Goal: Task Accomplishment & Management: Manage account settings

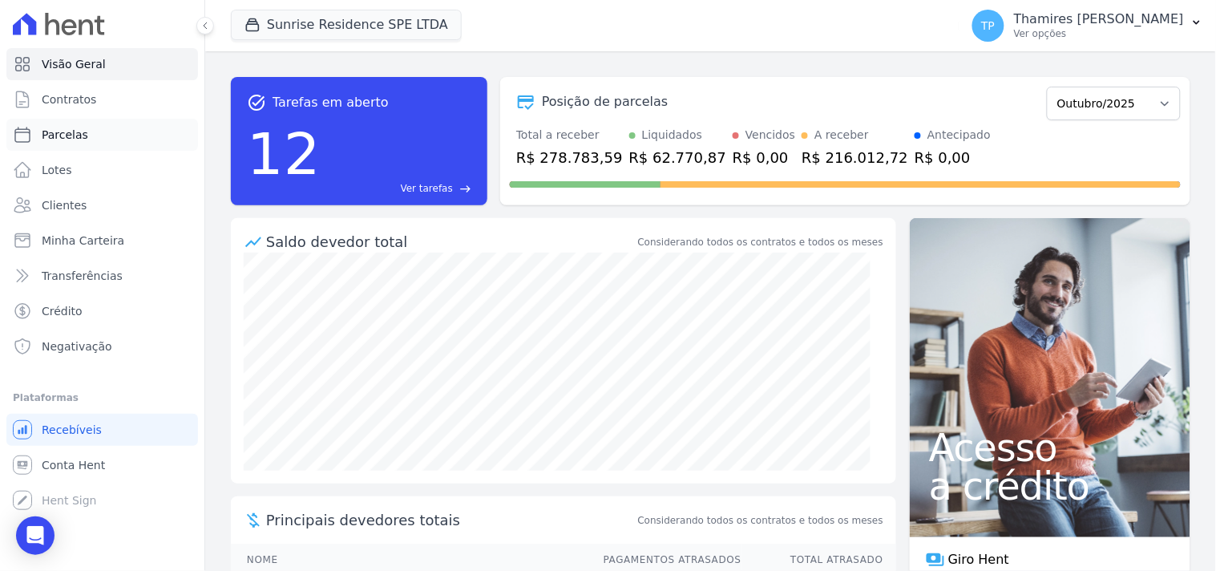
click at [134, 121] on link "Parcelas" at bounding box center [102, 135] width 192 height 32
select select
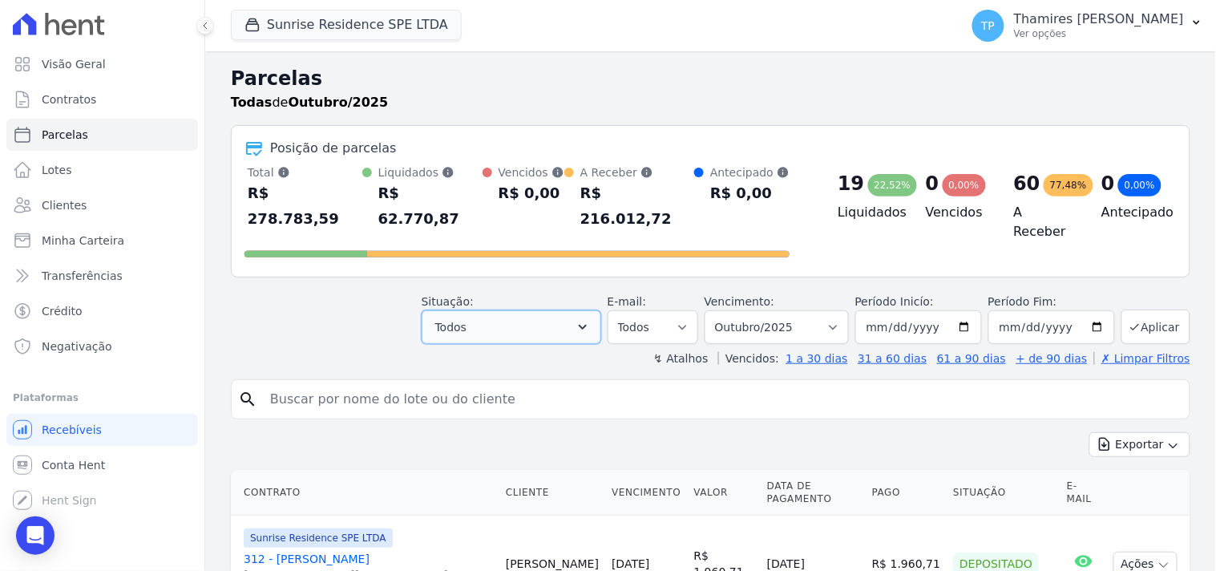
click at [467, 317] on span "Todos" at bounding box center [450, 326] width 31 height 19
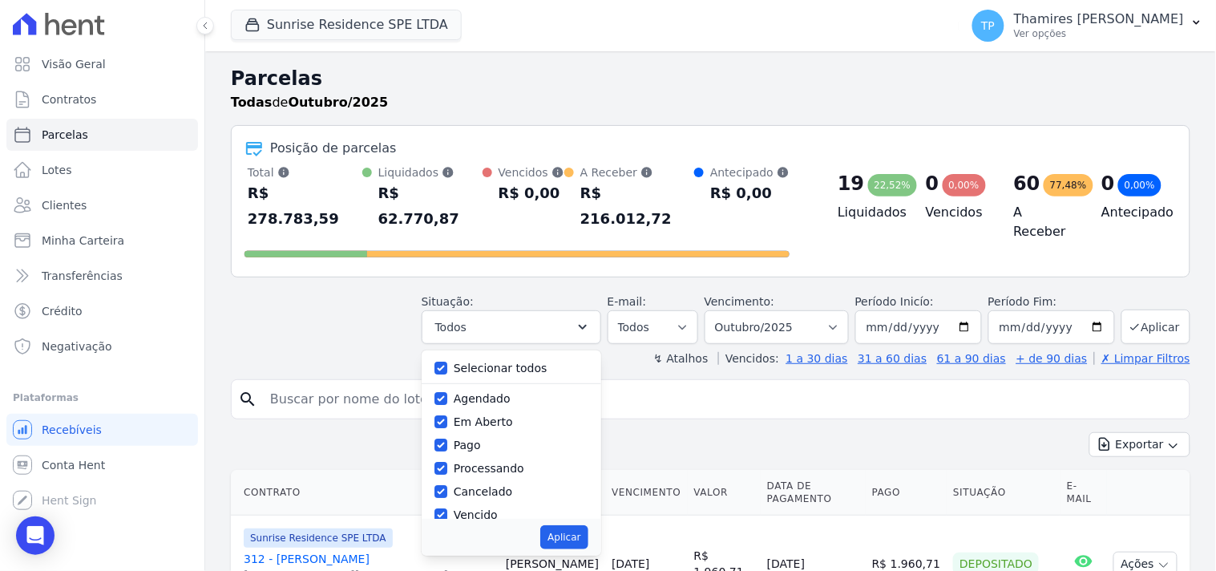
click at [489, 362] on label "Selecionar todos" at bounding box center [501, 368] width 94 height 13
click at [447, 362] on input "Selecionar todos" at bounding box center [441, 368] width 13 height 13
checkbox input "false"
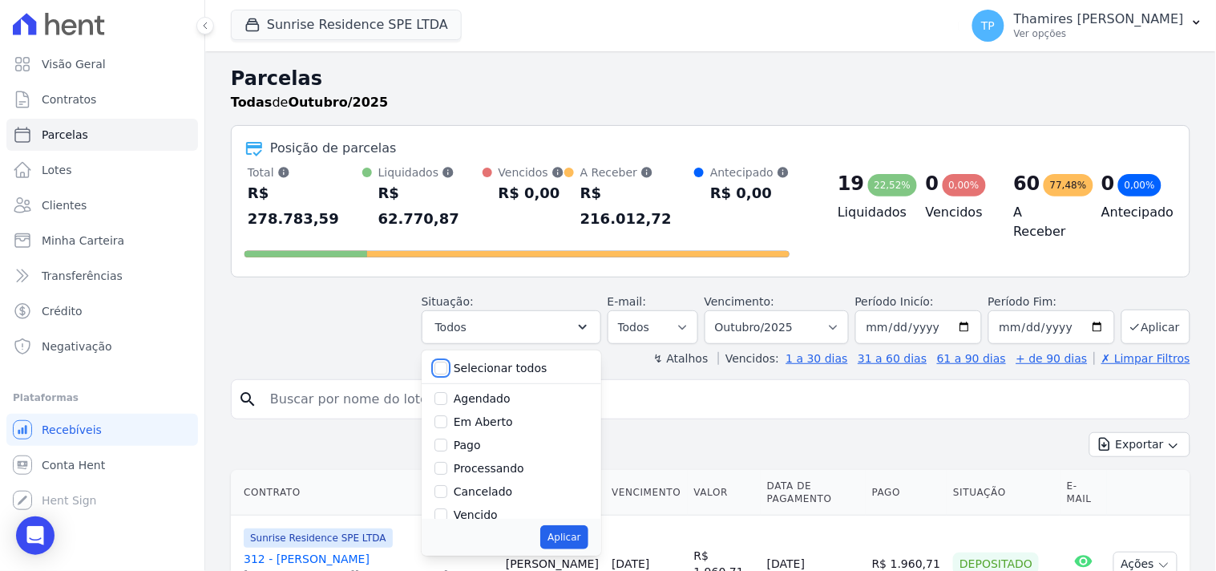
checkbox input "false"
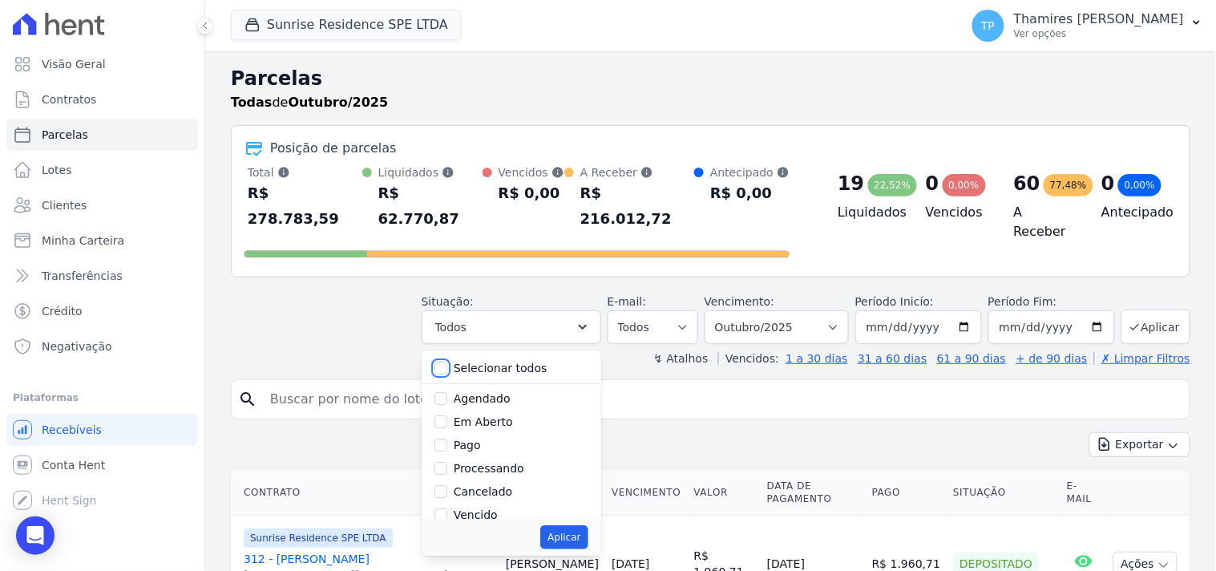
checkbox input "false"
click at [470, 439] on label "Pago" at bounding box center [467, 445] width 27 height 13
click at [447, 439] on input "Pago" at bounding box center [441, 445] width 13 height 13
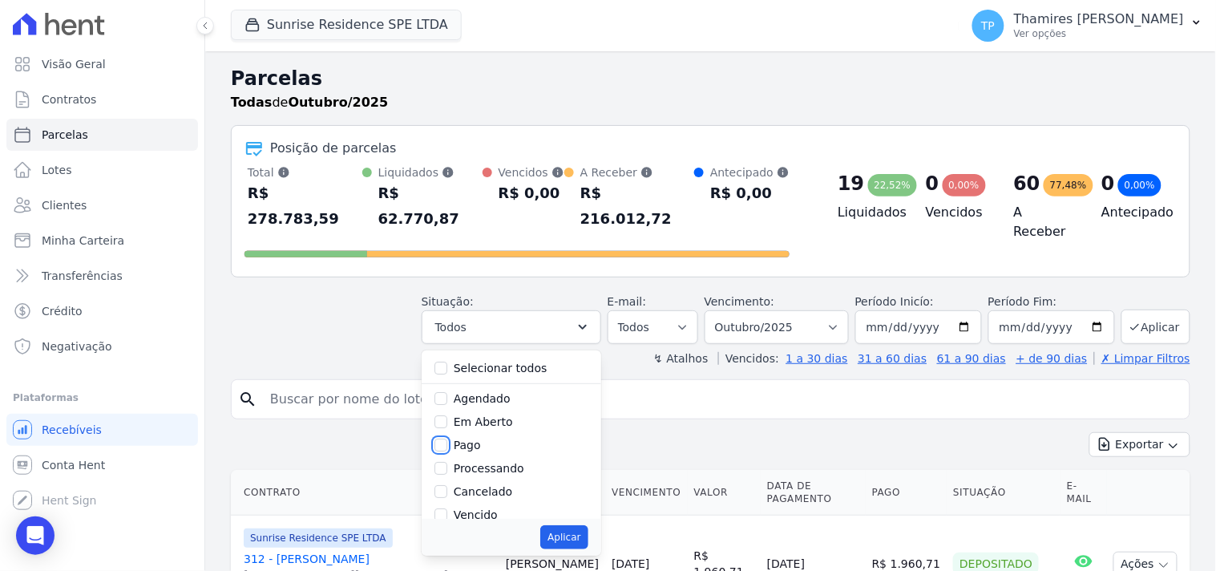
checkbox input "true"
click at [487, 443] on label "Transferindo" at bounding box center [489, 449] width 70 height 13
click at [447, 443] on input "Transferindo" at bounding box center [441, 449] width 13 height 13
checkbox input "true"
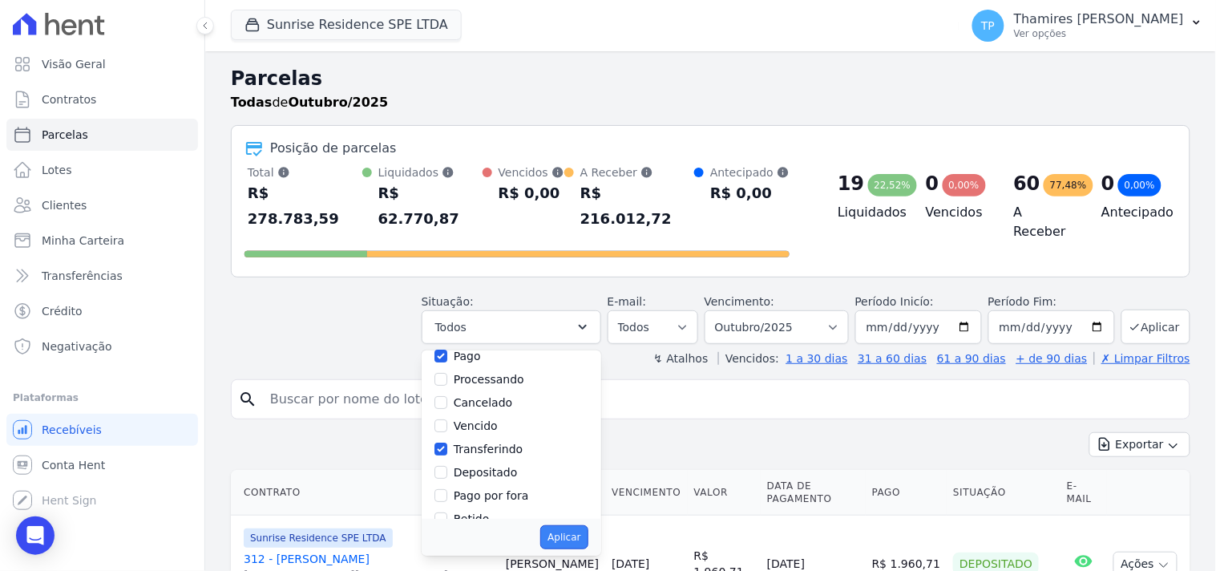
click at [567, 525] on button "Aplicar" at bounding box center [563, 537] width 47 height 24
select select "paid"
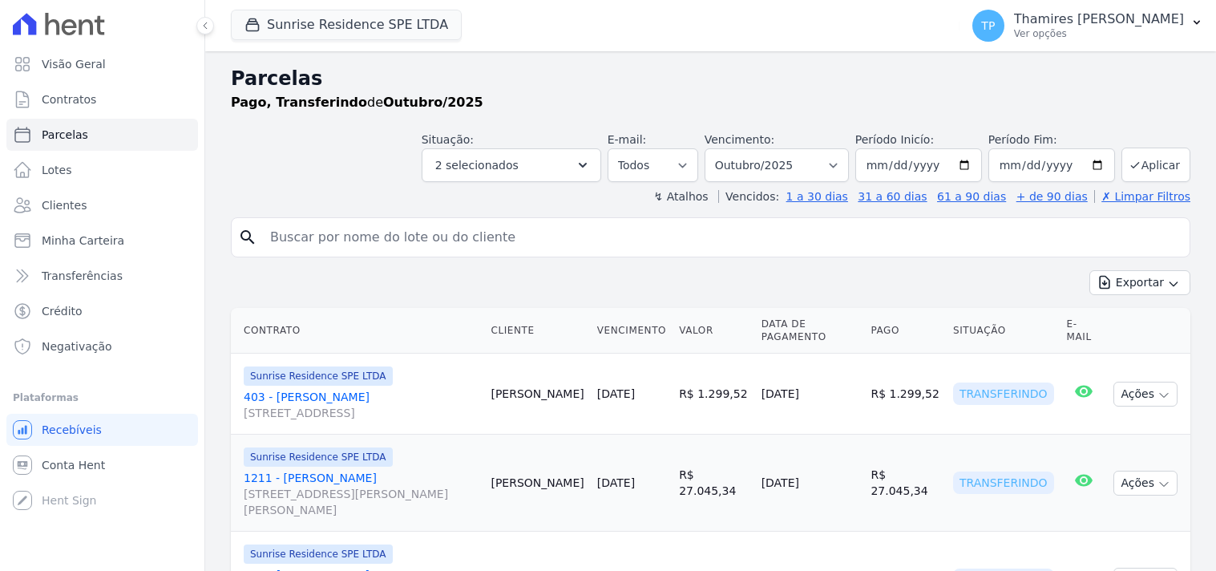
select select
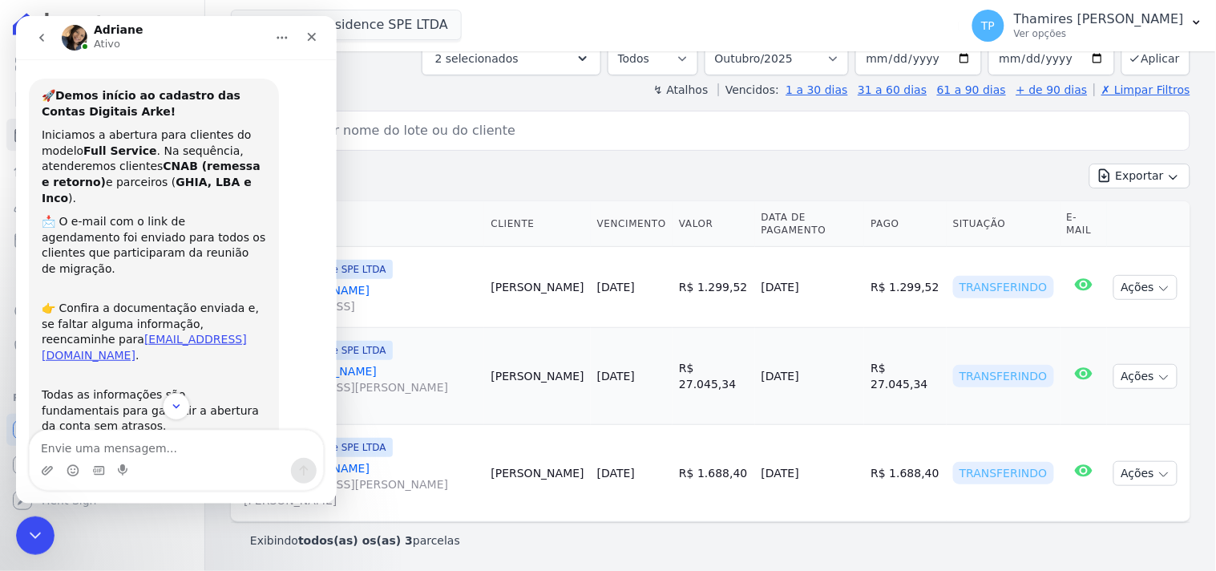
scroll to position [110, 0]
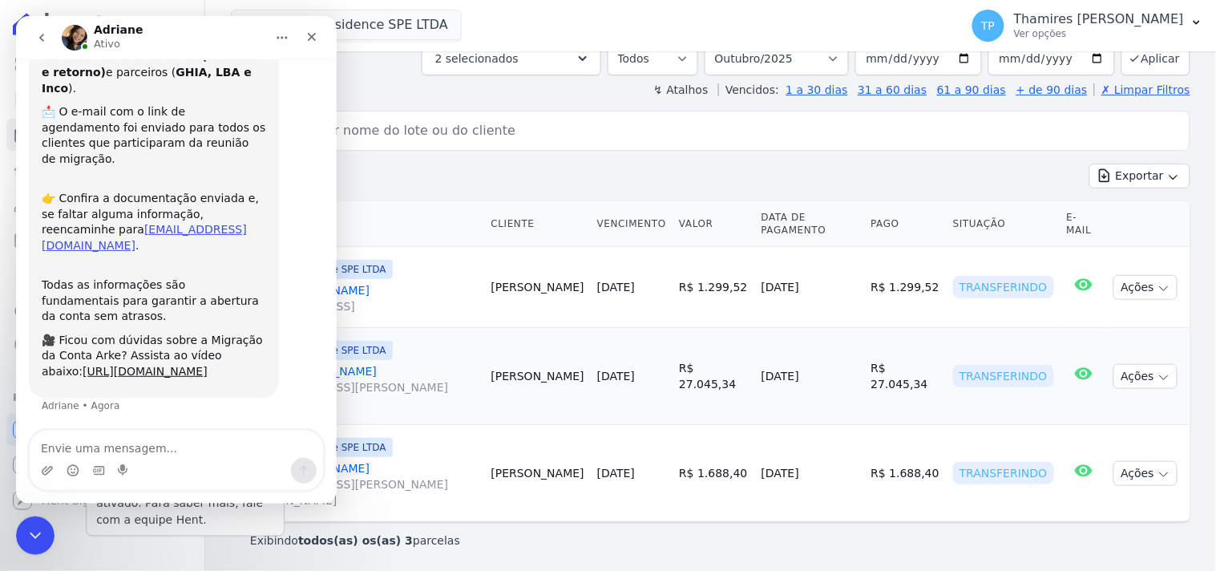
click at [38, 513] on div "Você não possui Hent Sign ativado. Para saber mais, fale com a equipe Hent. Hen…" at bounding box center [102, 500] width 192 height 32
click at [33, 520] on div "Encerramento do Messenger da Intercom" at bounding box center [33, 533] width 38 height 38
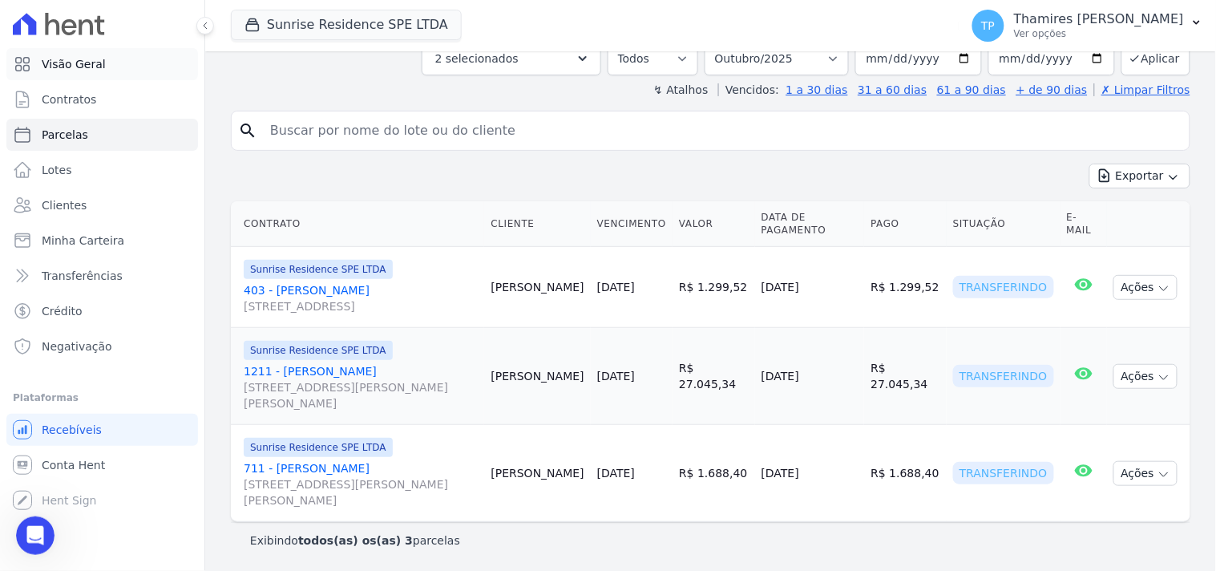
click at [69, 59] on span "Visão Geral" at bounding box center [74, 64] width 64 height 16
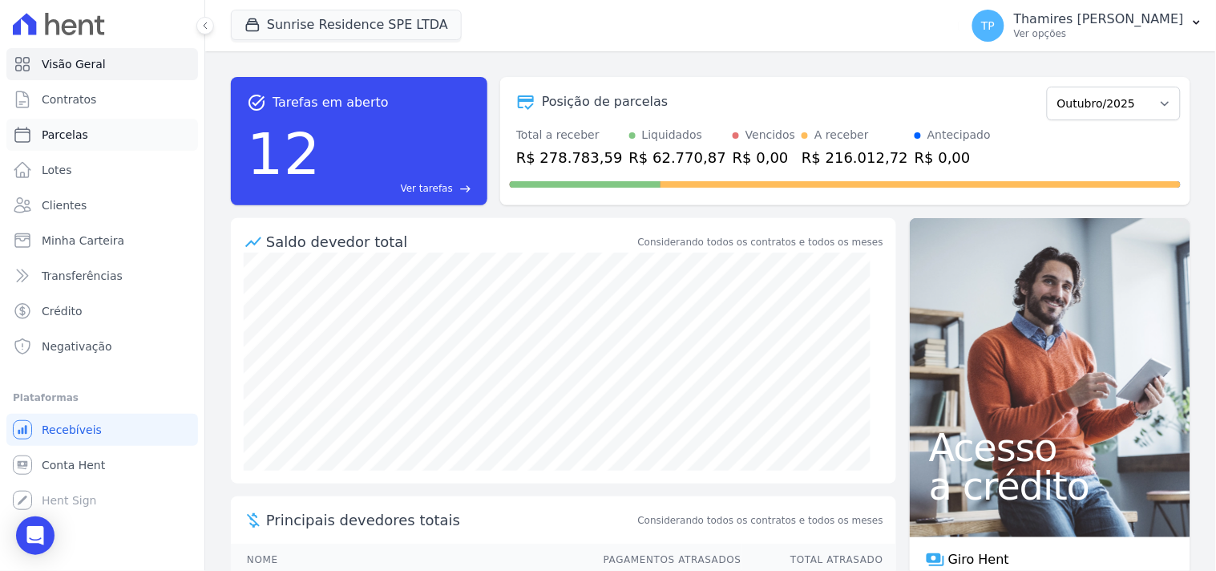
click at [107, 137] on link "Parcelas" at bounding box center [102, 135] width 192 height 32
select select
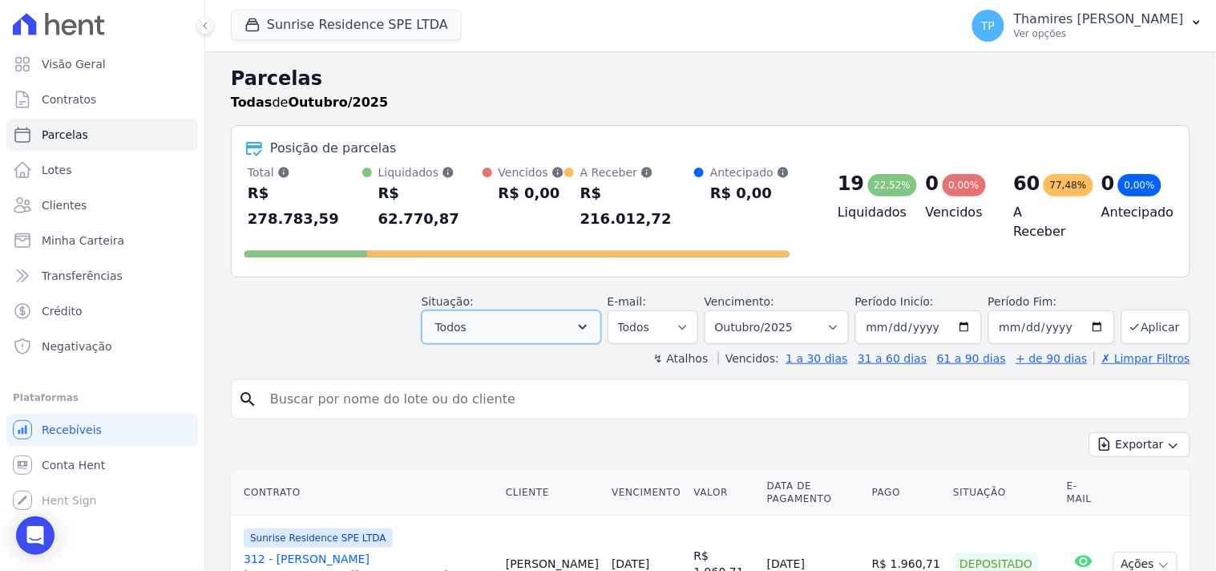
drag, startPoint x: 528, startPoint y: 314, endPoint x: 517, endPoint y: 346, distance: 33.0
click at [529, 314] on button "Todos" at bounding box center [512, 327] width 180 height 34
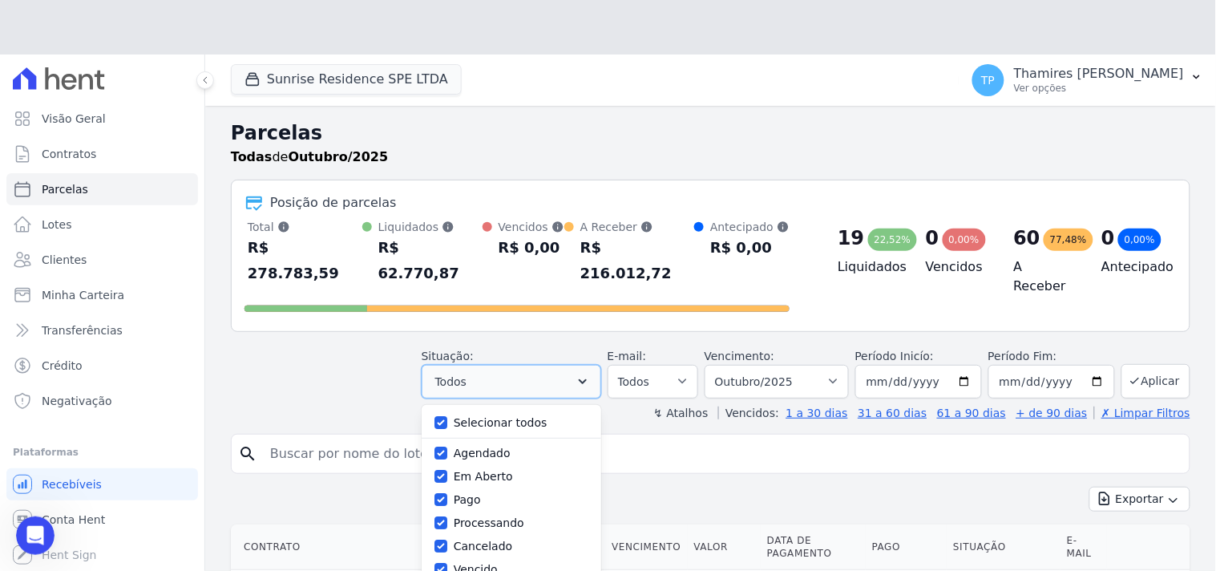
click at [508, 348] on div "Situação: Agendado Em Aberto Pago Processando Cancelado Vencido Transferindo De…" at bounding box center [512, 373] width 180 height 51
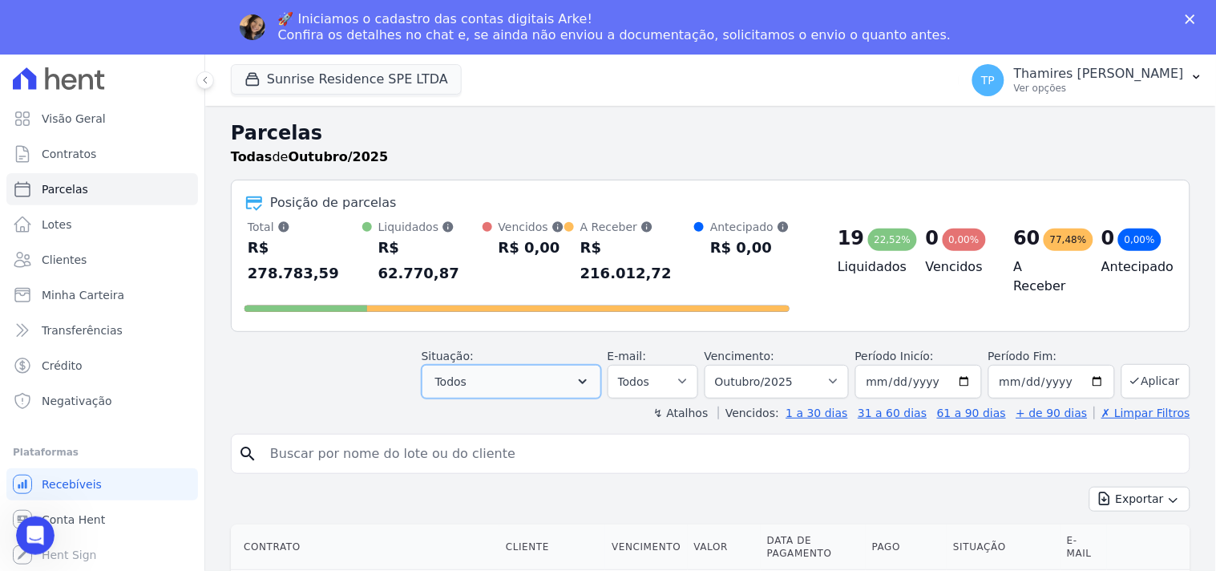
click at [505, 365] on button "Todos" at bounding box center [512, 382] width 180 height 34
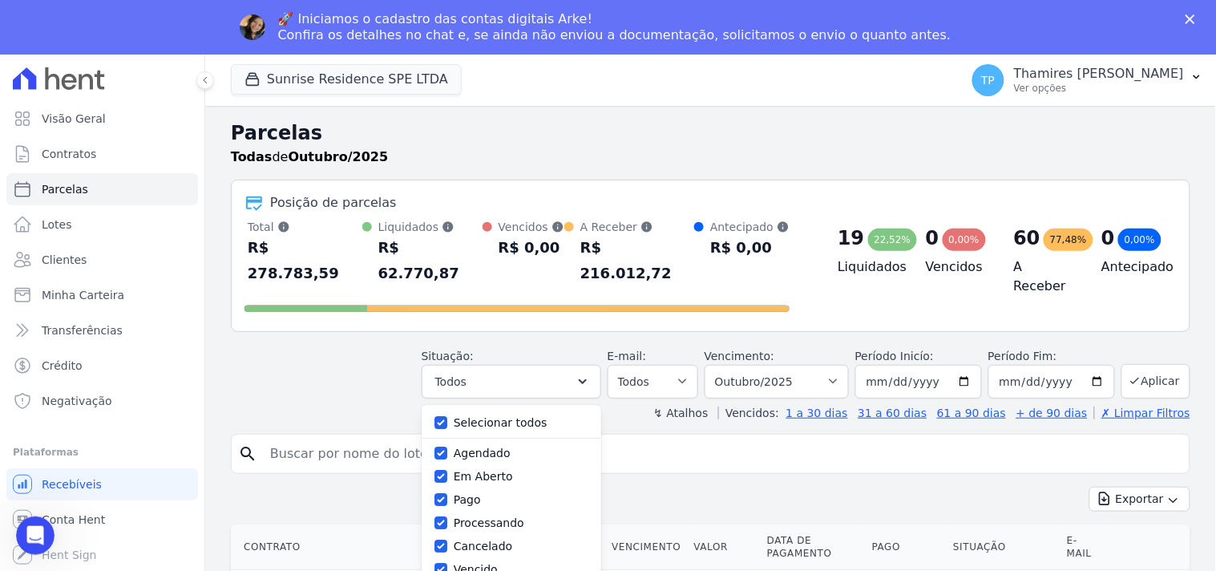
click at [506, 416] on label "Selecionar todos" at bounding box center [501, 422] width 94 height 13
click at [478, 416] on label "Selecionar todos" at bounding box center [501, 422] width 94 height 13
click at [447, 416] on input "Selecionar todos" at bounding box center [441, 422] width 13 height 13
checkbox input "false"
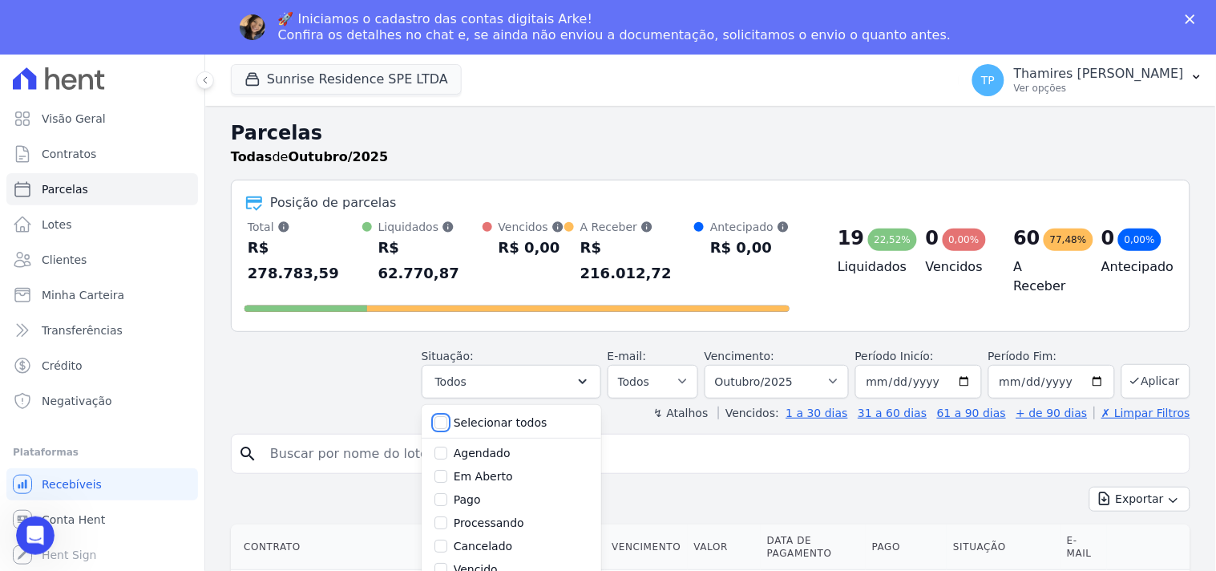
checkbox input "false"
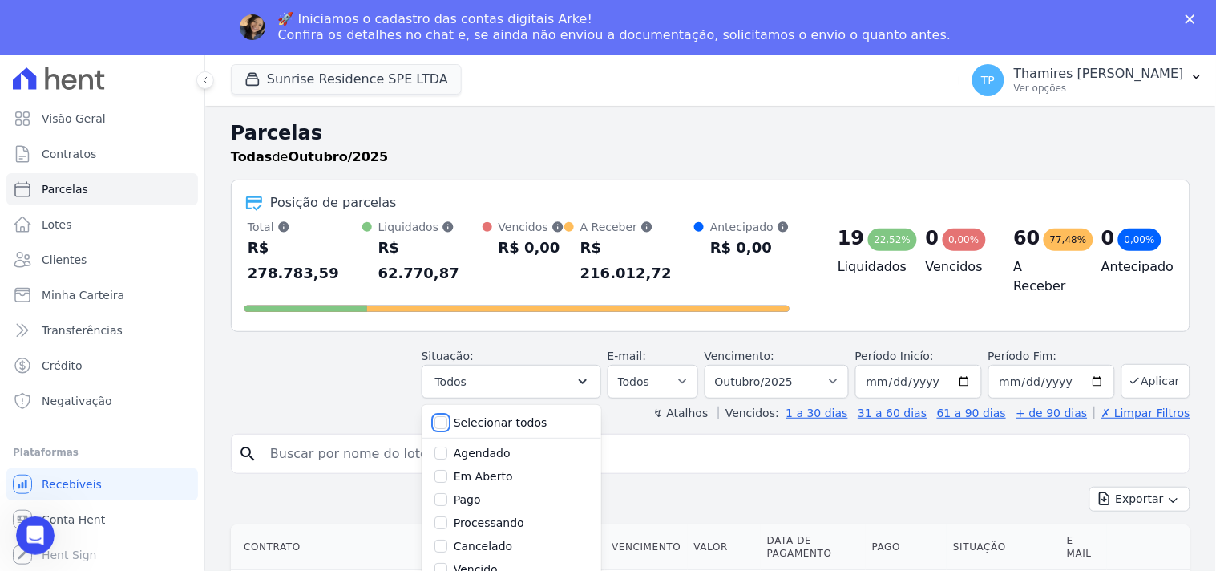
checkbox input "false"
click at [463, 488] on div "Pago" at bounding box center [512, 499] width 154 height 23
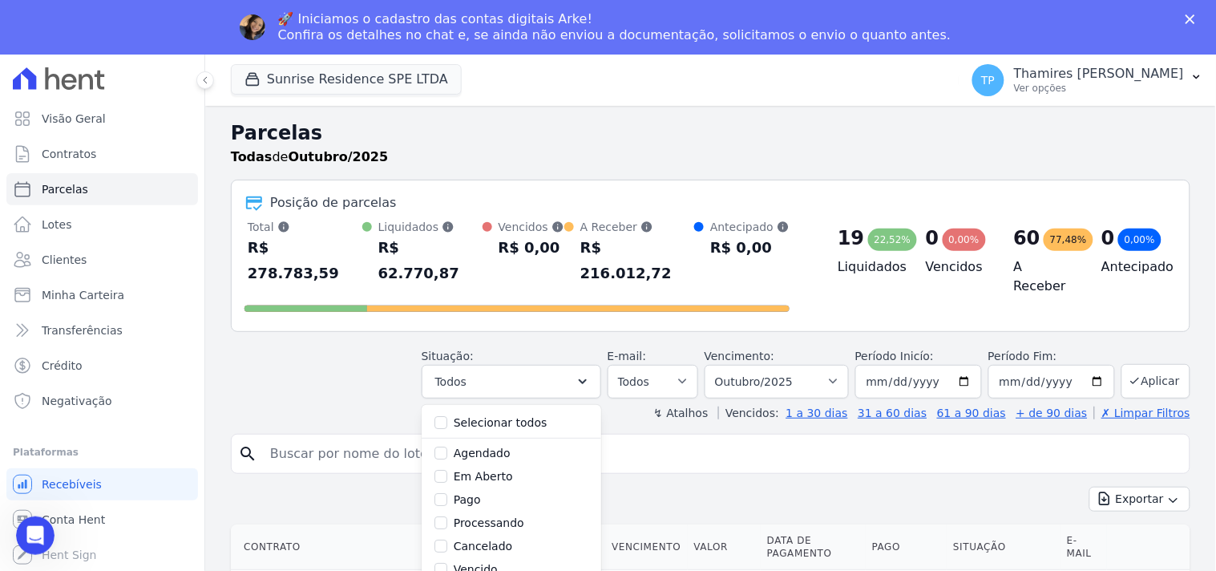
click at [469, 493] on label "Pago" at bounding box center [467, 499] width 27 height 13
click at [447, 493] on input "Pago" at bounding box center [441, 499] width 13 height 13
checkbox input "true"
click at [487, 497] on label "Transferindo" at bounding box center [489, 503] width 70 height 13
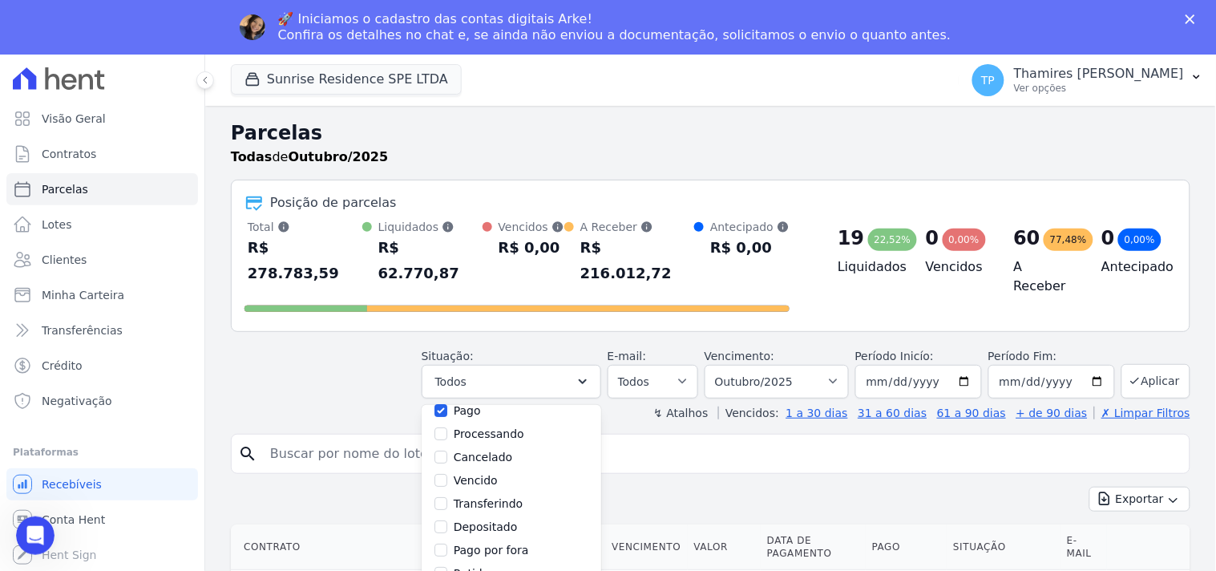
click at [447, 497] on input "Transferindo" at bounding box center [441, 503] width 13 height 13
checkbox input "true"
select select "paid"
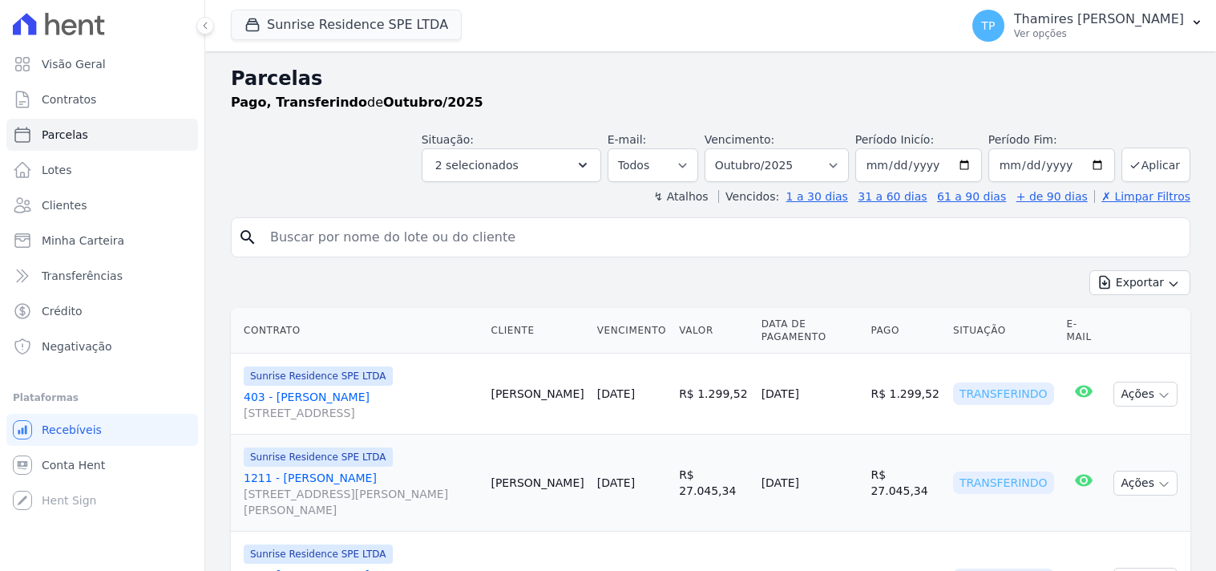
select select
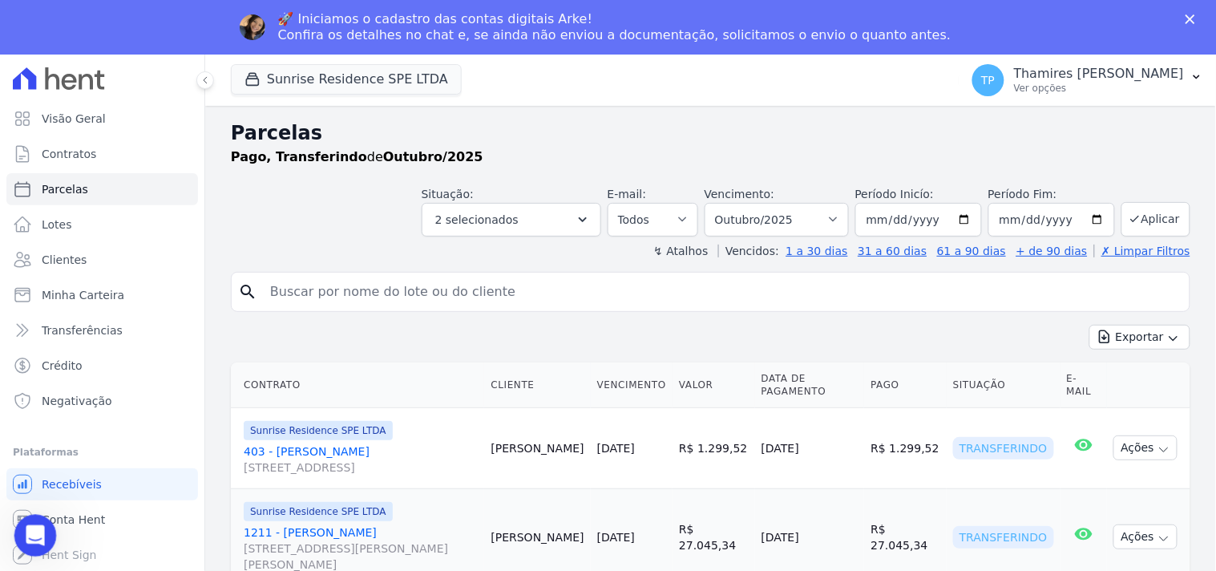
click at [26, 535] on icon "Abertura do Messenger da Intercom" at bounding box center [33, 533] width 26 height 26
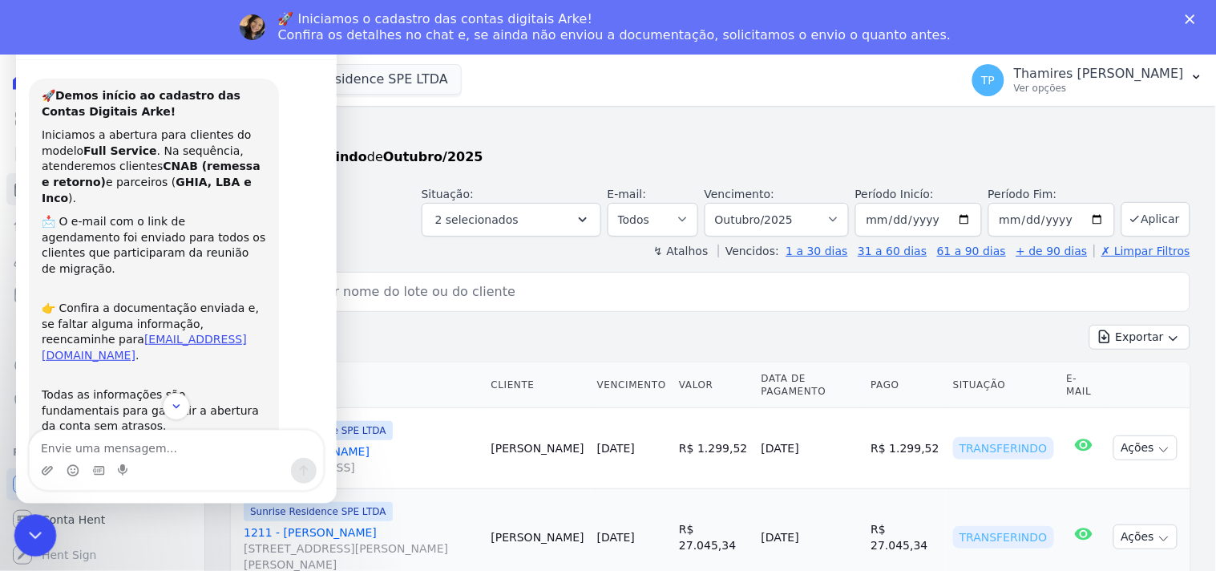
click at [42, 523] on icon "Encerramento do Messenger da Intercom" at bounding box center [32, 532] width 19 height 19
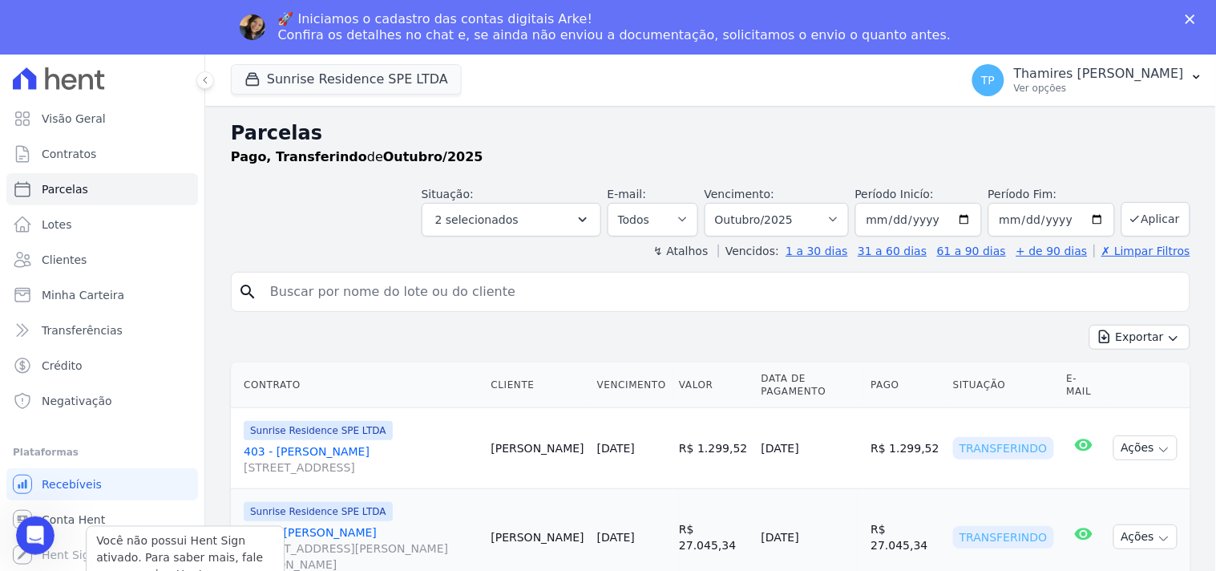
scroll to position [110, 0]
click at [95, 115] on span "Visão Geral" at bounding box center [74, 119] width 64 height 16
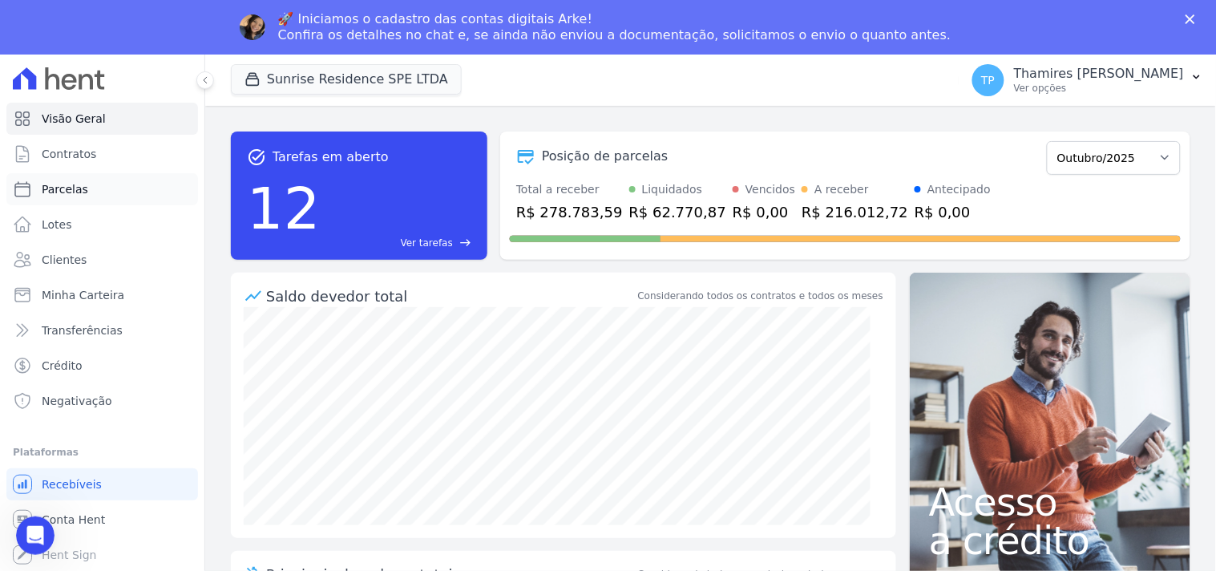
click at [94, 191] on link "Parcelas" at bounding box center [102, 189] width 192 height 32
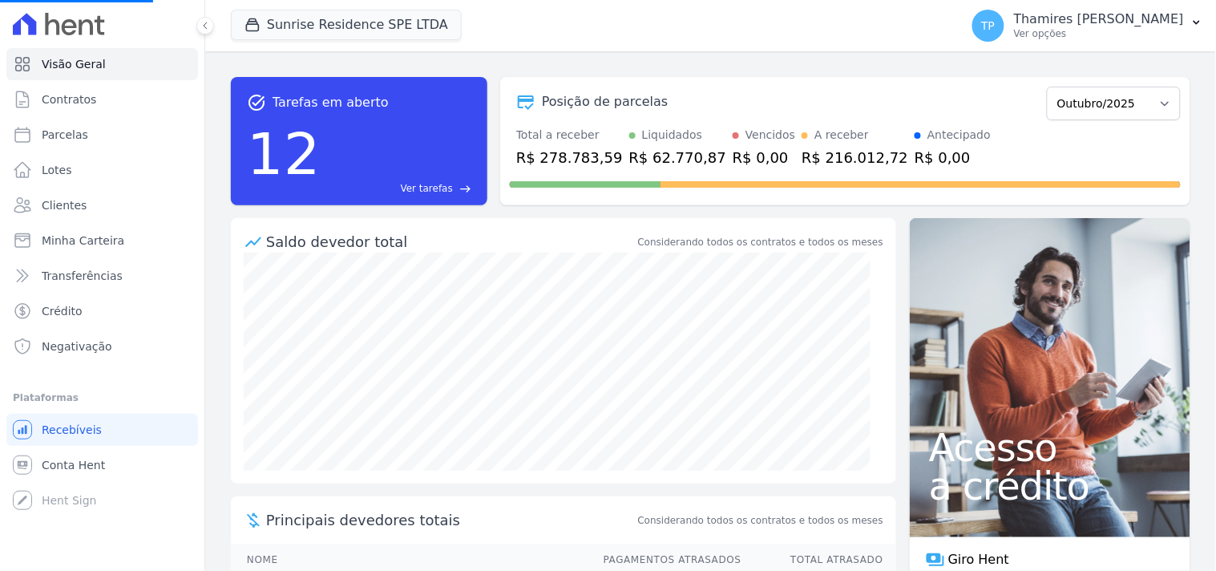
select select
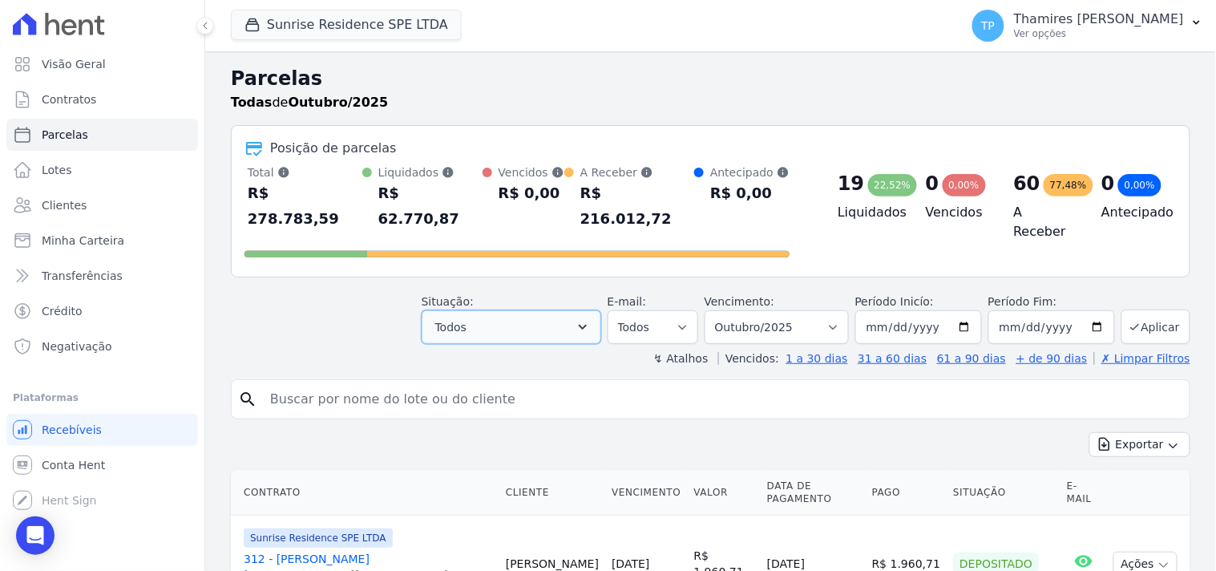
click at [513, 310] on button "Todos" at bounding box center [512, 327] width 180 height 34
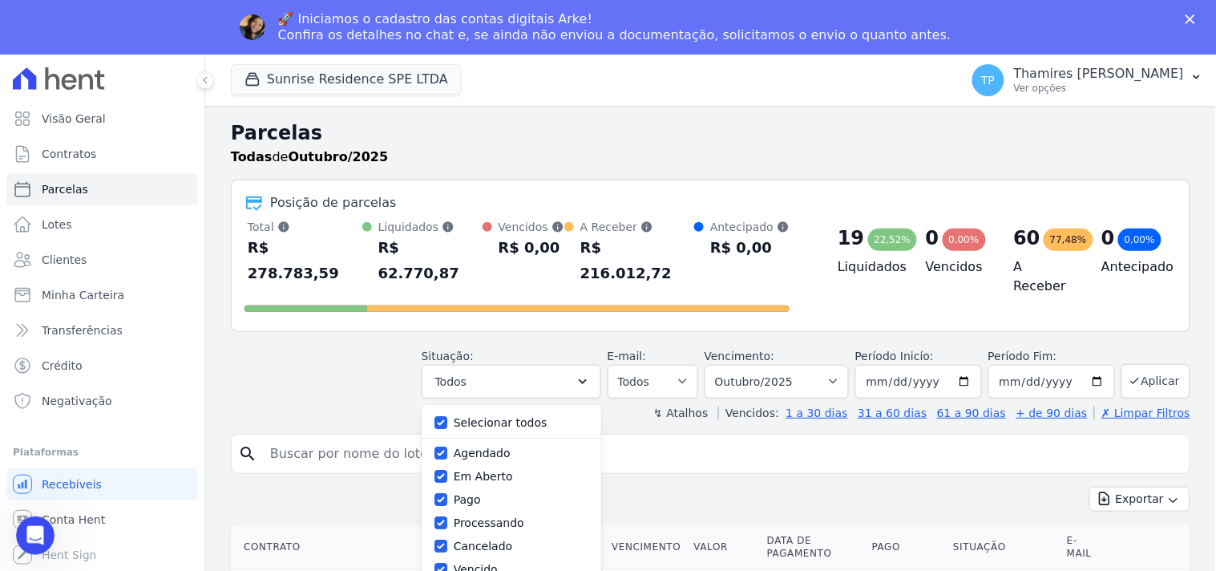
drag, startPoint x: 482, startPoint y: 399, endPoint x: 484, endPoint y: 410, distance: 10.7
click at [482, 416] on label "Selecionar todos" at bounding box center [501, 422] width 94 height 13
click at [447, 416] on input "Selecionar todos" at bounding box center [441, 422] width 13 height 13
checkbox input "false"
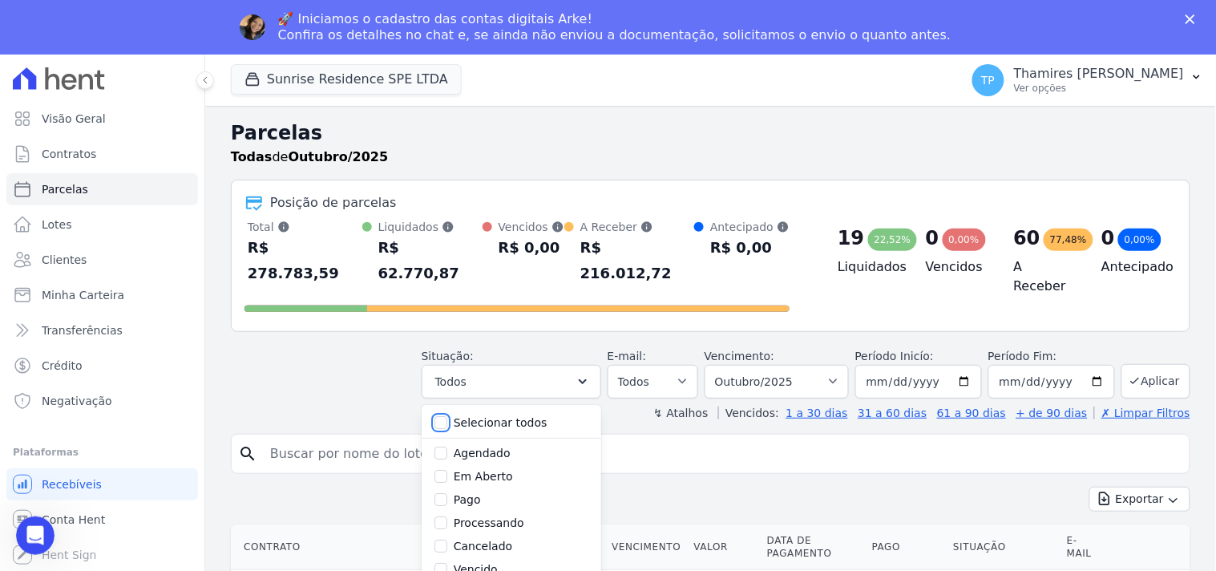
checkbox input "false"
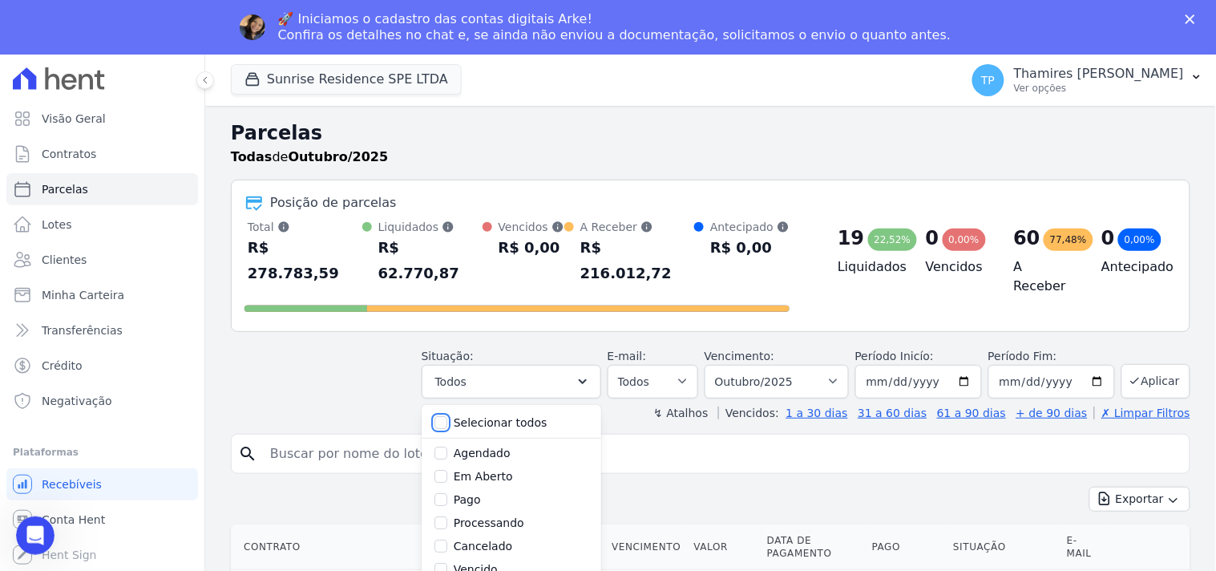
checkbox input "false"
click at [471, 493] on label "Pago" at bounding box center [467, 499] width 27 height 13
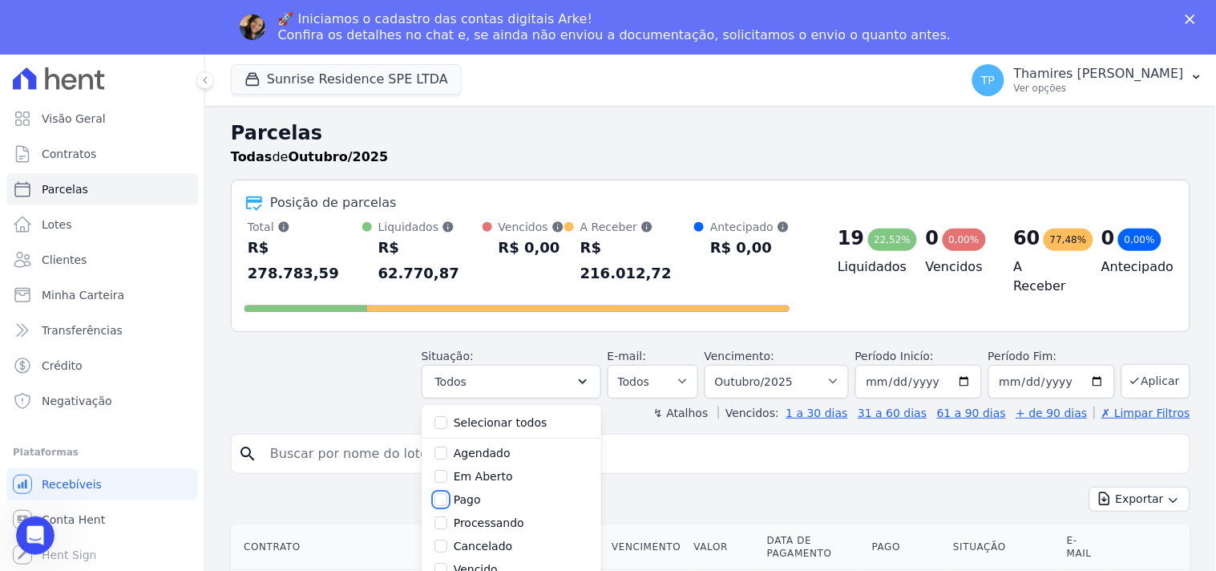
click at [447, 493] on input "Pago" at bounding box center [441, 499] width 13 height 13
checkbox input "true"
click at [495, 497] on label "Transferindo" at bounding box center [489, 503] width 70 height 13
click at [447, 497] on input "Transferindo" at bounding box center [441, 503] width 13 height 13
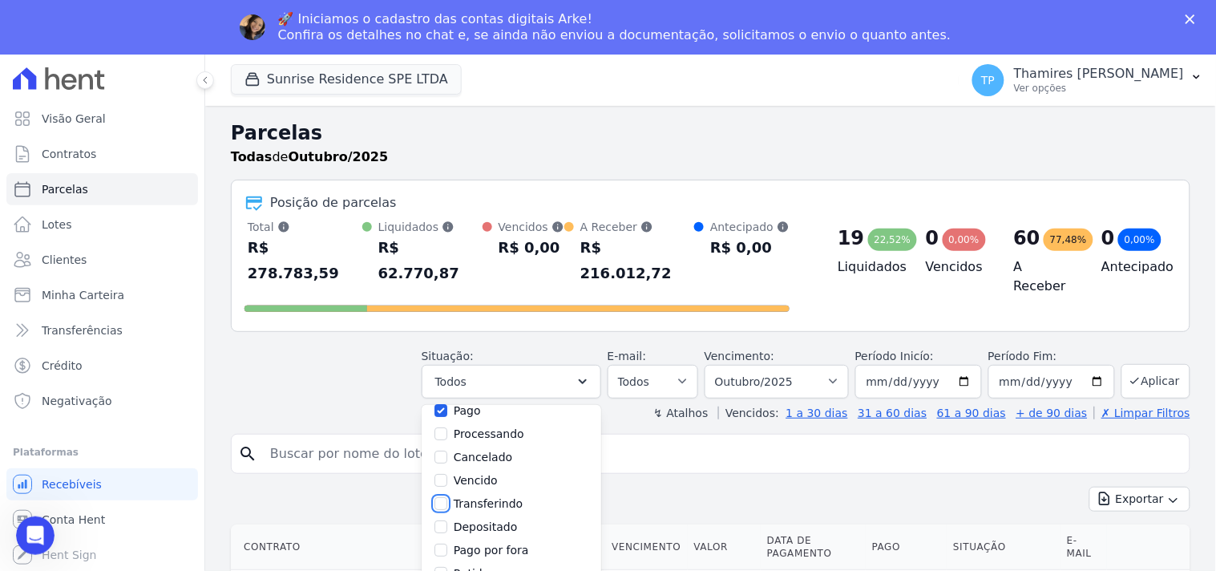
checkbox input "true"
select select "paid"
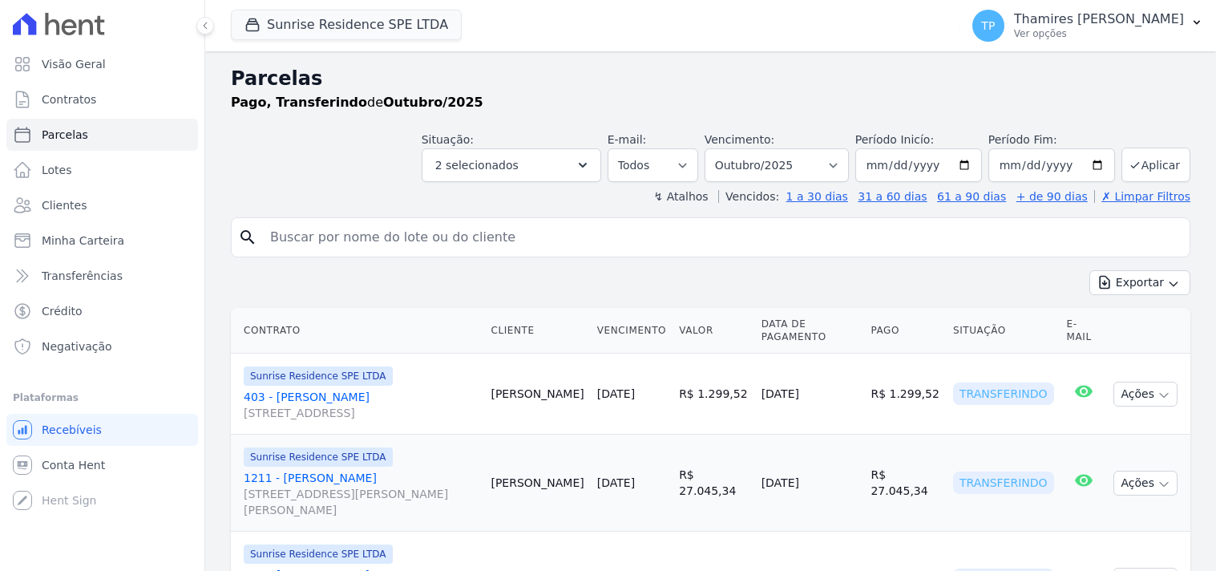
select select
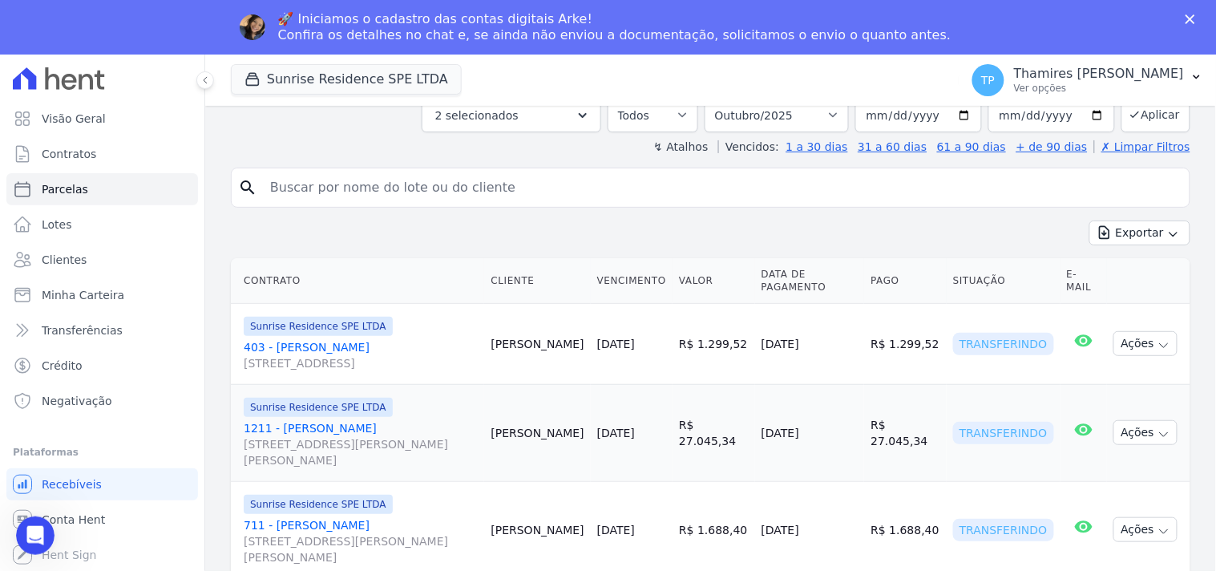
scroll to position [107, 0]
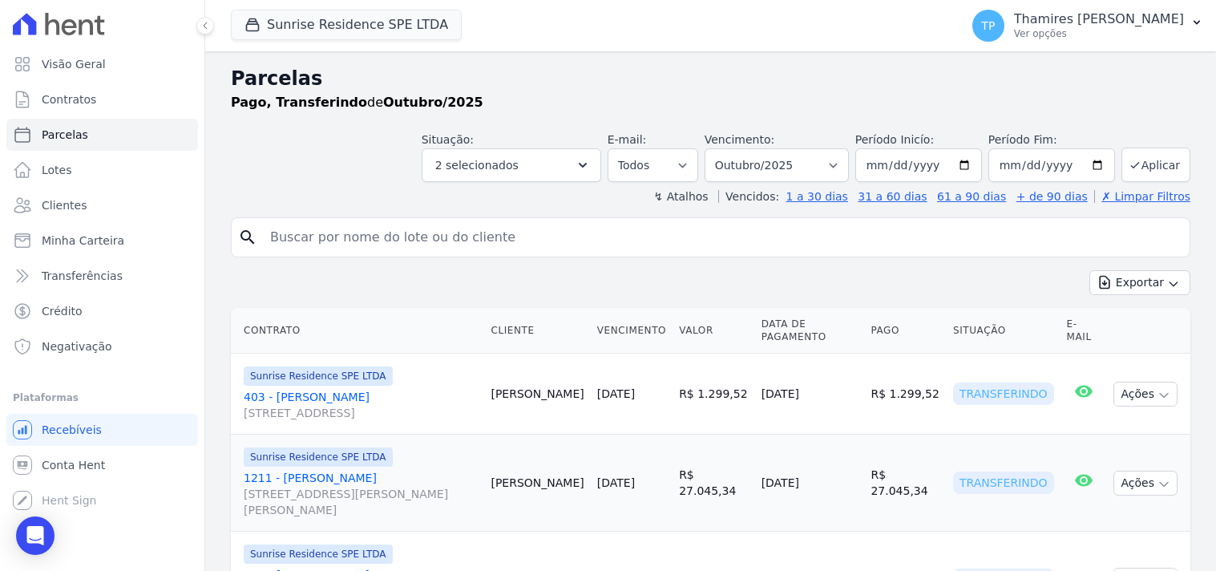
select select
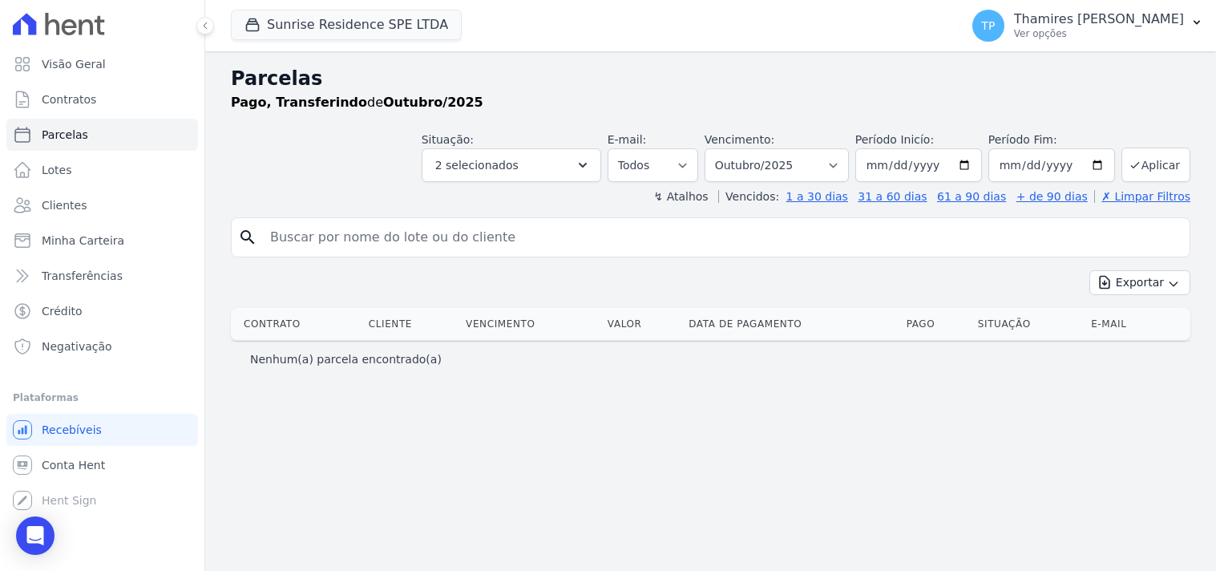
select select
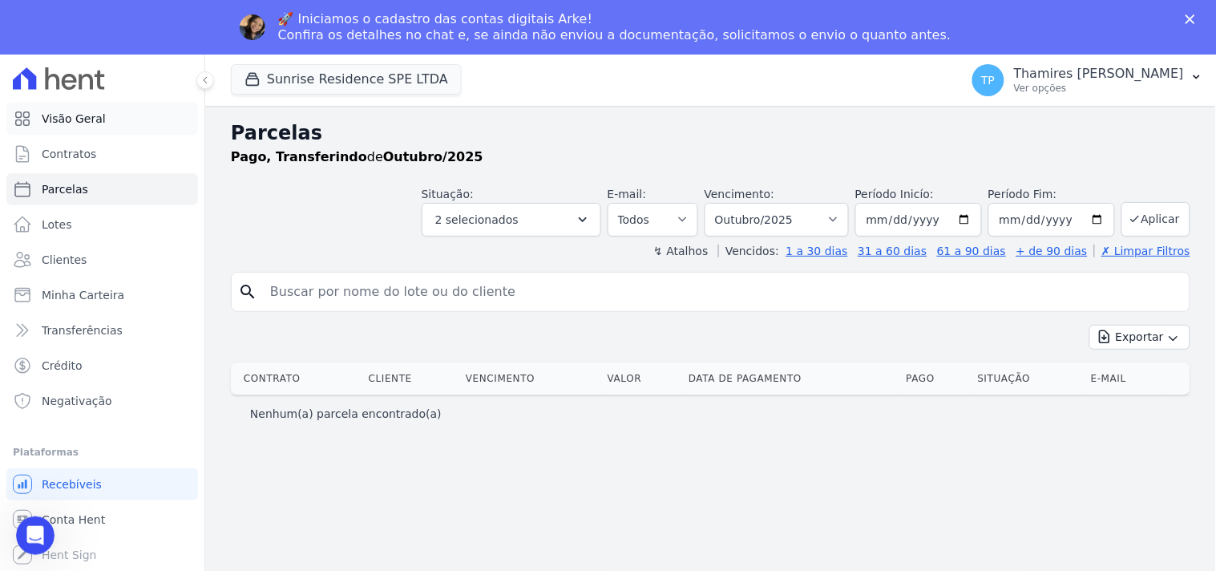
click at [91, 108] on link "Visão Geral" at bounding box center [102, 119] width 192 height 32
